Goal: Find contact information: Find contact information

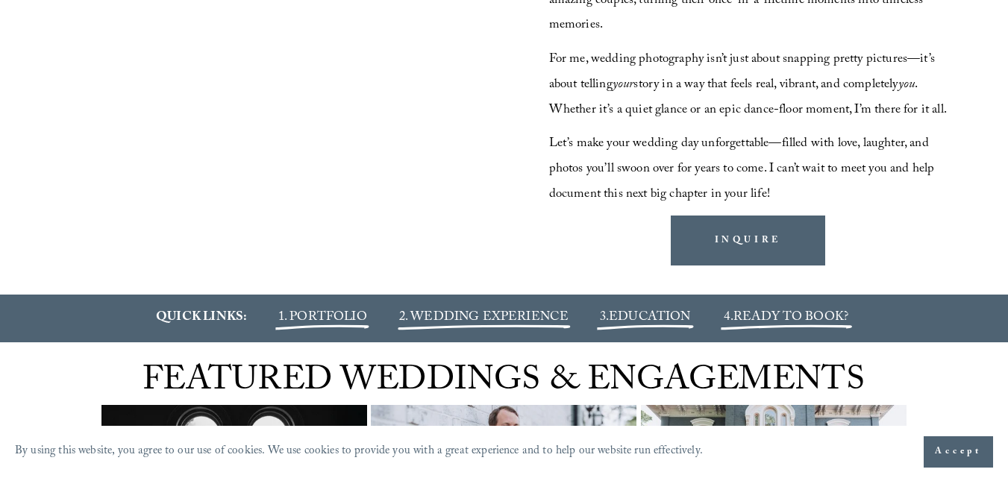
scroll to position [1492, 0]
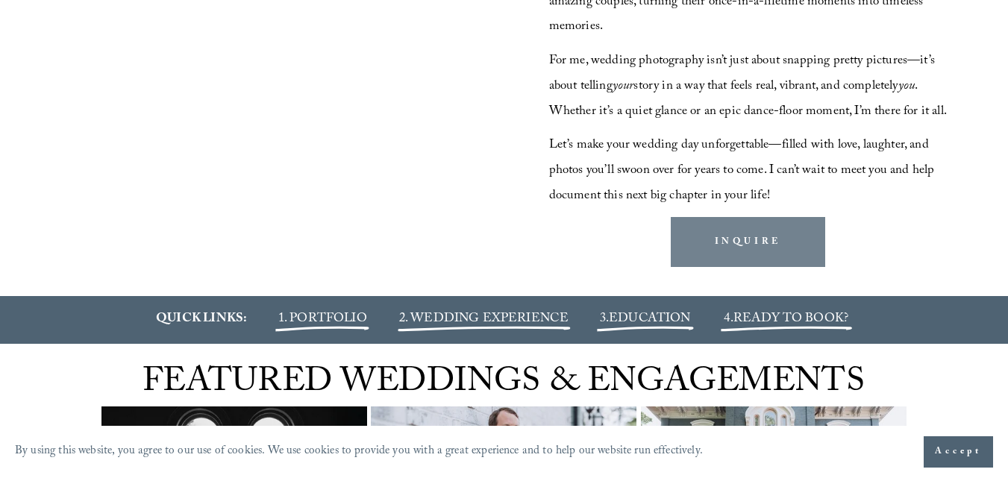
click at [746, 267] on link "INQUIRE" at bounding box center [748, 242] width 154 height 50
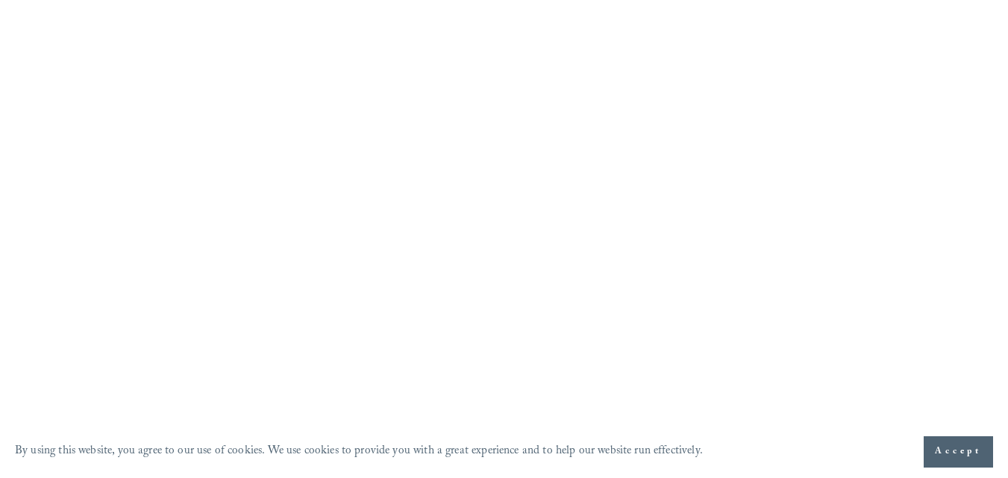
scroll to position [1567, 0]
